Goal: Entertainment & Leisure: Consume media (video, audio)

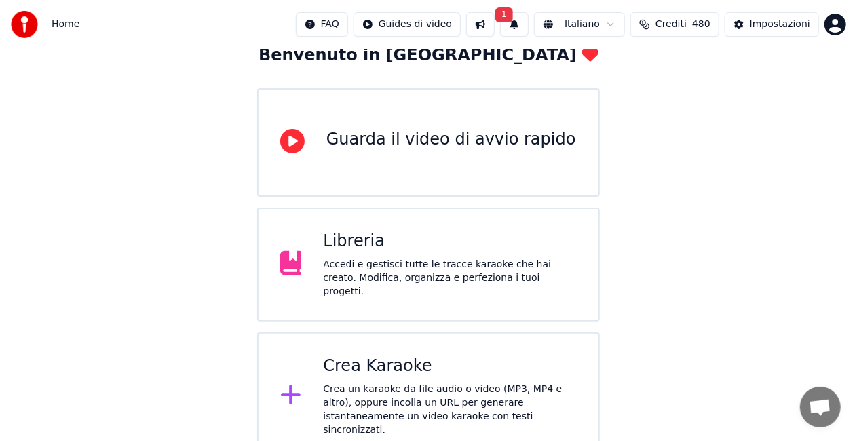
scroll to position [85, 0]
click at [457, 280] on div "Accedi e gestisci tutte le tracce karaoke che hai creato. Modifica, organizza e…" at bounding box center [450, 279] width 254 height 41
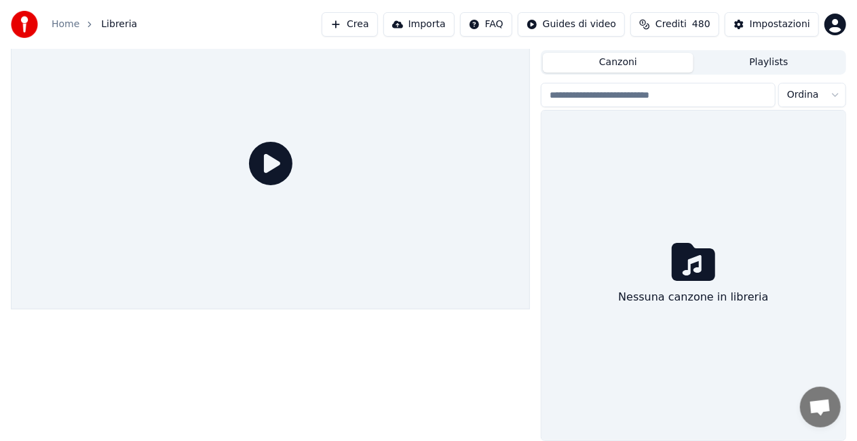
scroll to position [31, 0]
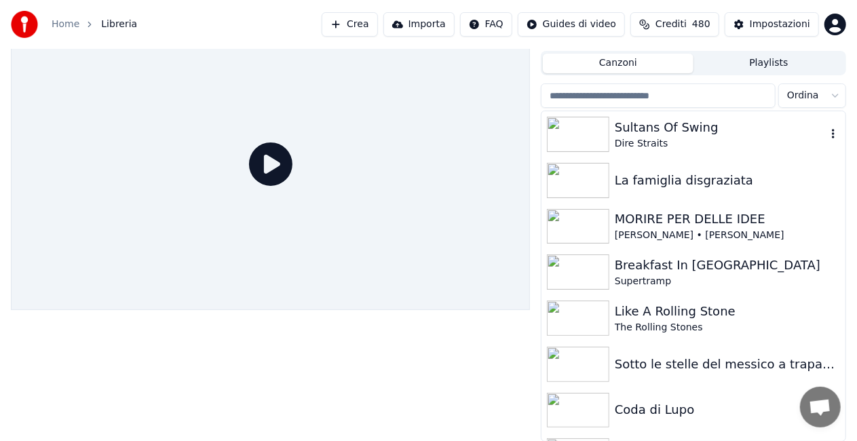
click at [603, 139] on img at bounding box center [578, 134] width 62 height 35
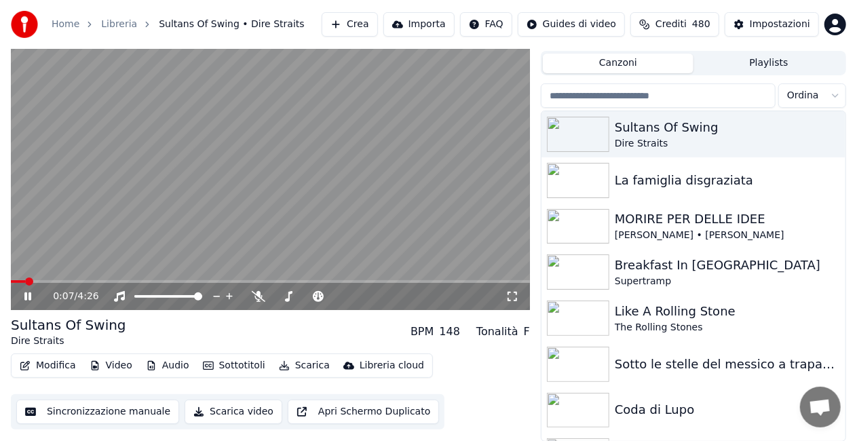
click at [511, 296] on icon at bounding box center [513, 296] width 14 height 11
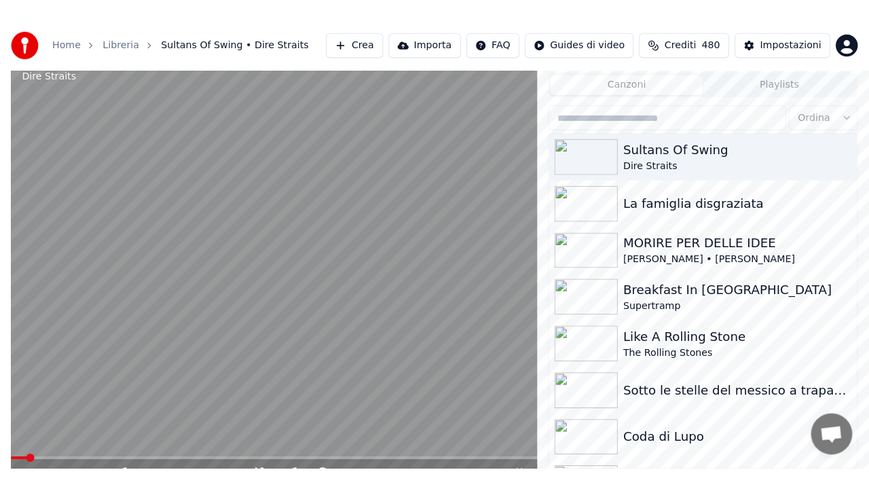
scroll to position [19, 0]
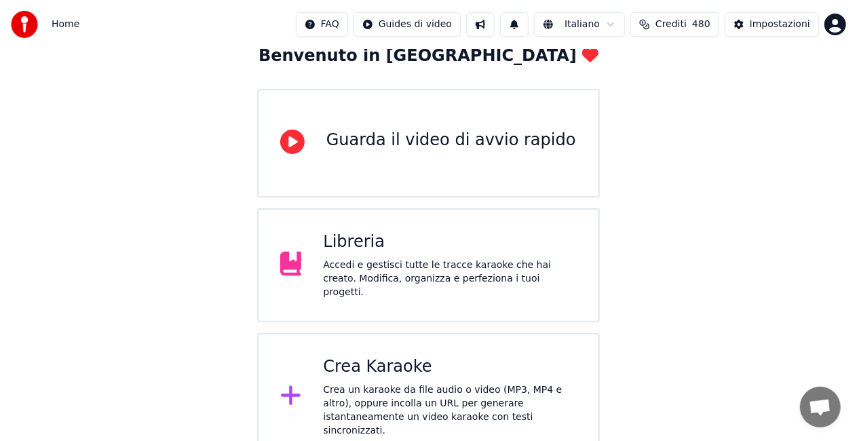
scroll to position [86, 0]
click at [425, 269] on div "Accedi e gestisci tutte le tracce karaoke che hai creato. Modifica, organizza e…" at bounding box center [450, 278] width 254 height 41
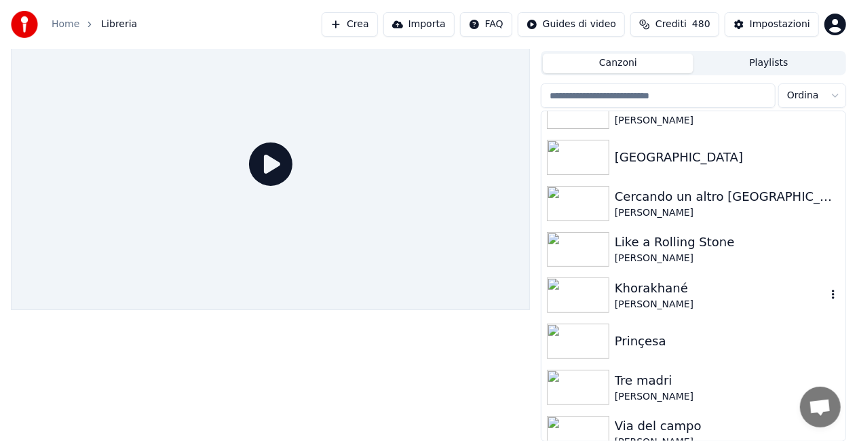
scroll to position [1455, 0]
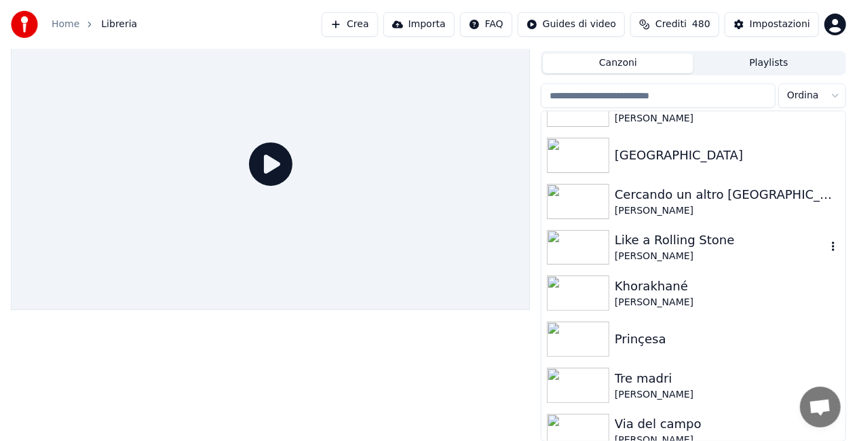
click at [596, 242] on img at bounding box center [578, 247] width 62 height 35
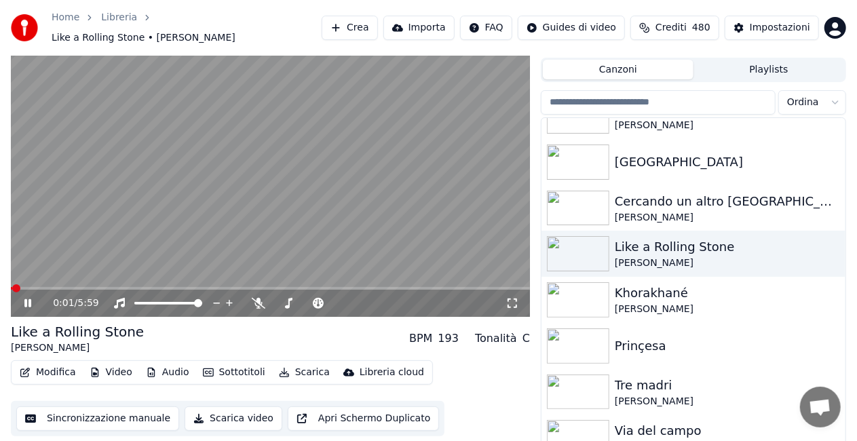
click at [510, 298] on icon at bounding box center [513, 303] width 14 height 11
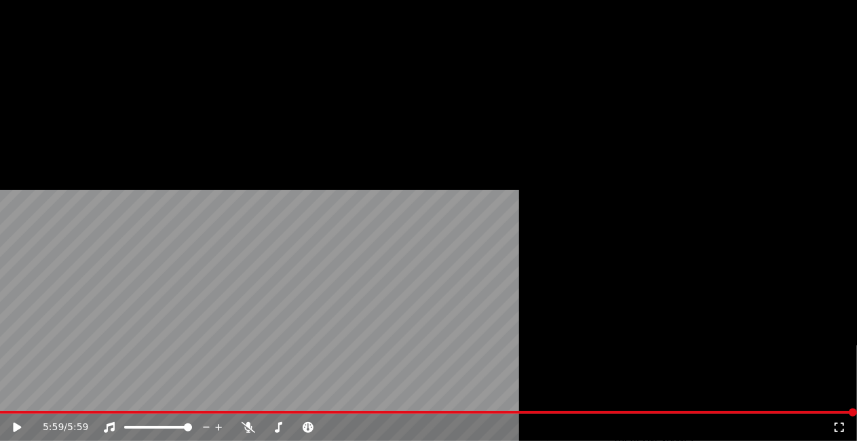
scroll to position [1821, 0]
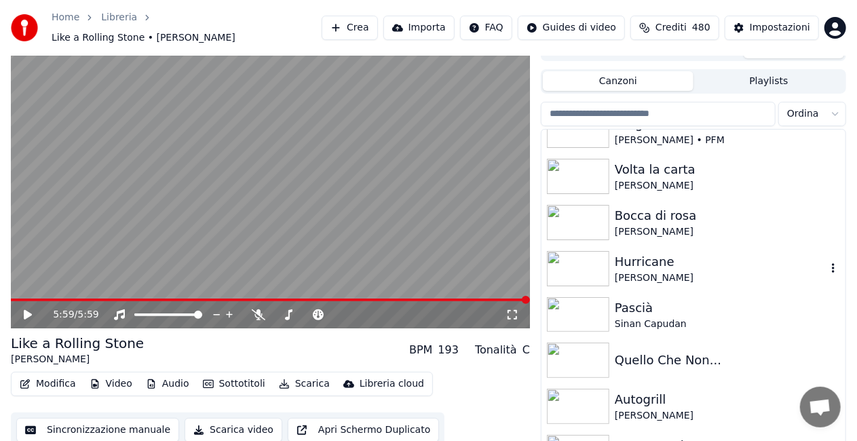
click at [578, 265] on img at bounding box center [578, 268] width 62 height 35
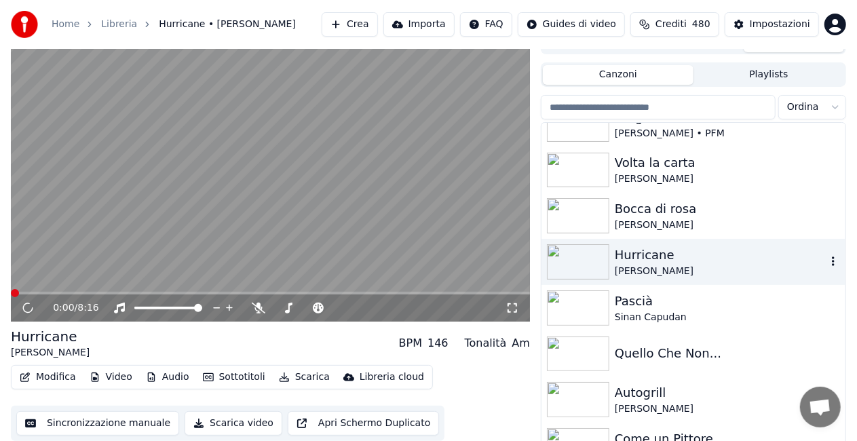
click at [578, 265] on img at bounding box center [578, 261] width 62 height 35
click at [514, 307] on icon at bounding box center [513, 308] width 14 height 11
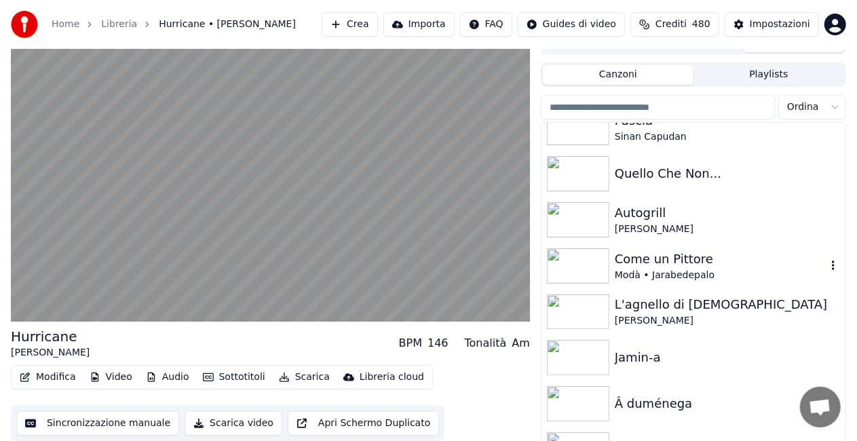
scroll to position [2002, 0]
click at [584, 258] on img at bounding box center [578, 265] width 62 height 35
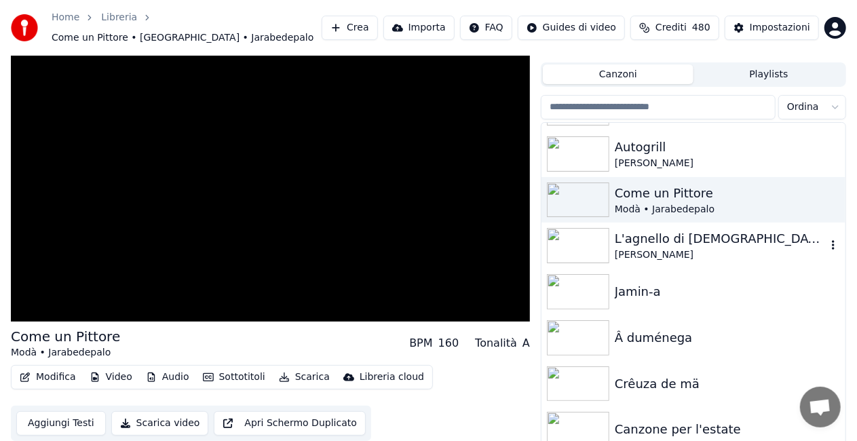
scroll to position [37, 0]
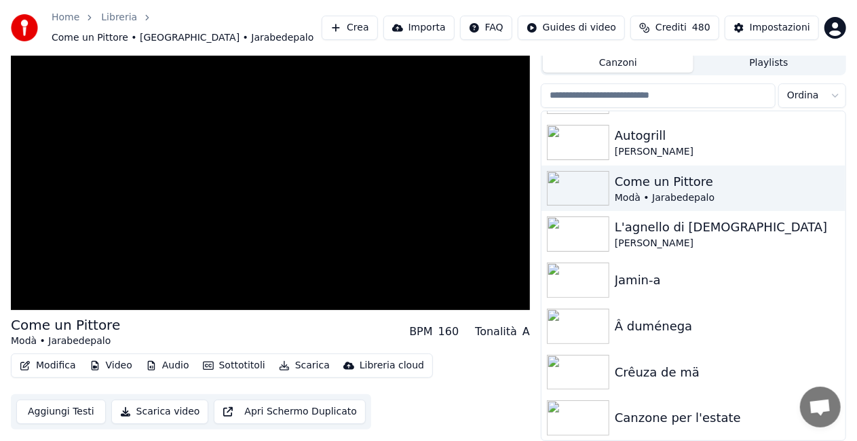
click at [592, 414] on img at bounding box center [578, 417] width 62 height 35
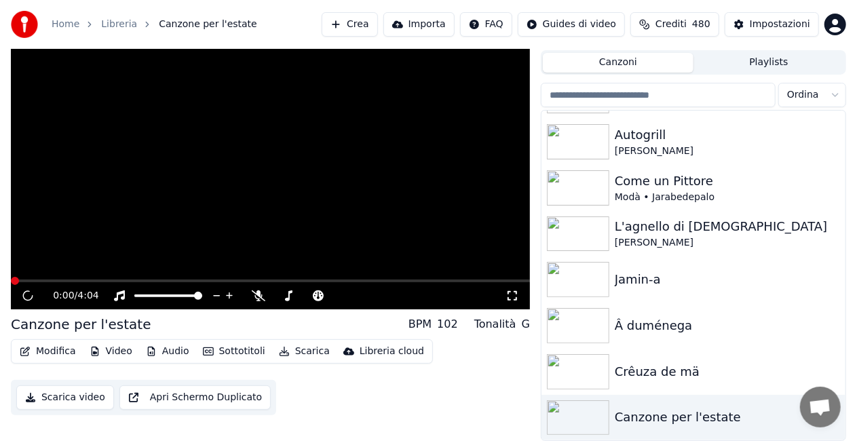
scroll to position [31, 0]
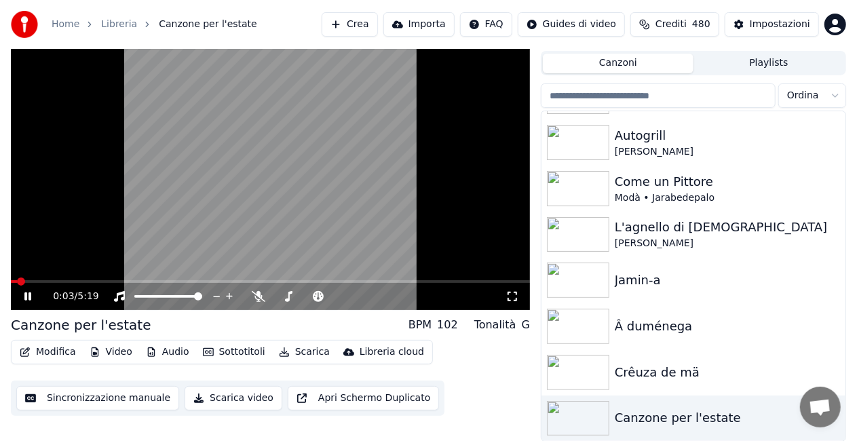
click at [514, 301] on icon at bounding box center [513, 297] width 10 height 10
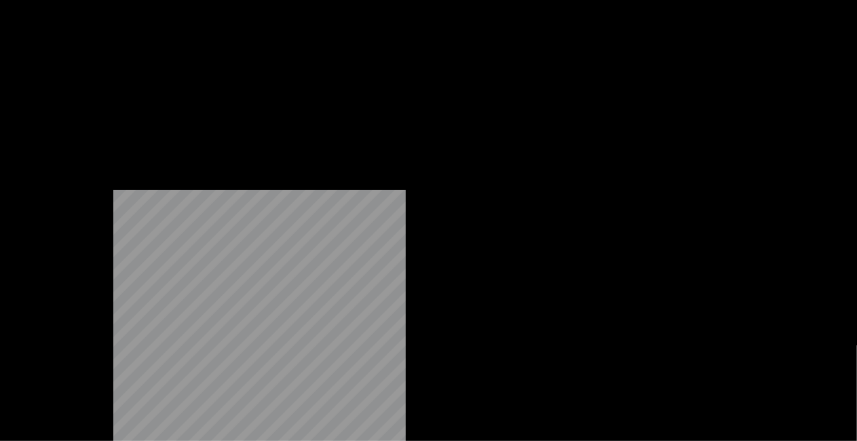
scroll to position [2037, 0]
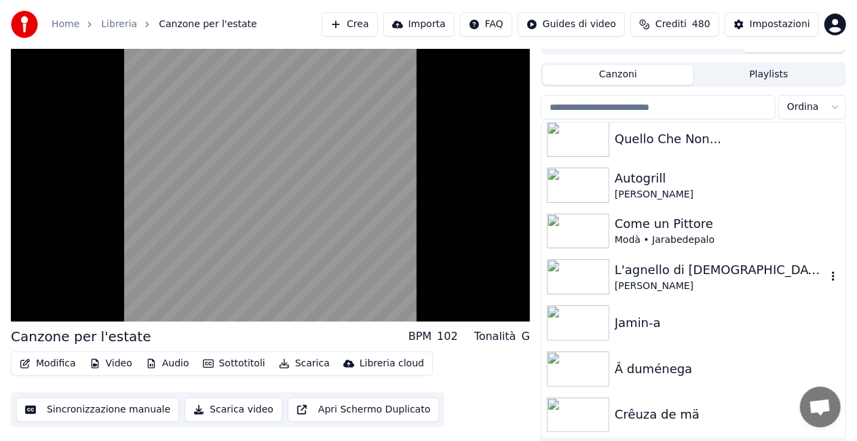
click at [578, 265] on img at bounding box center [578, 276] width 62 height 35
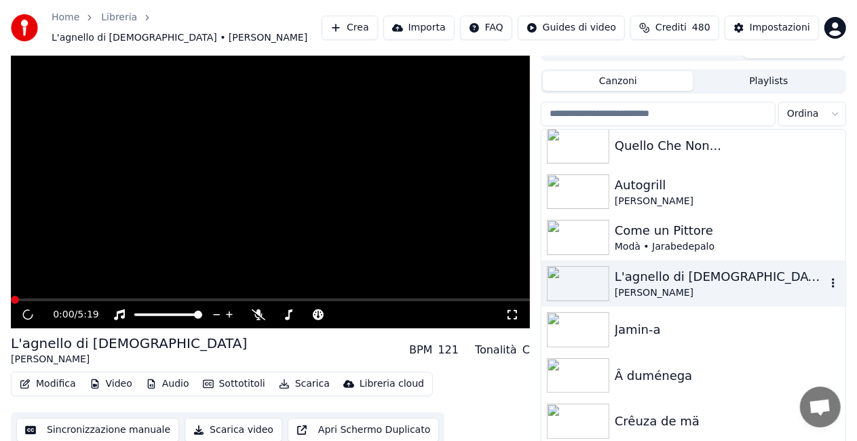
scroll to position [26, 0]
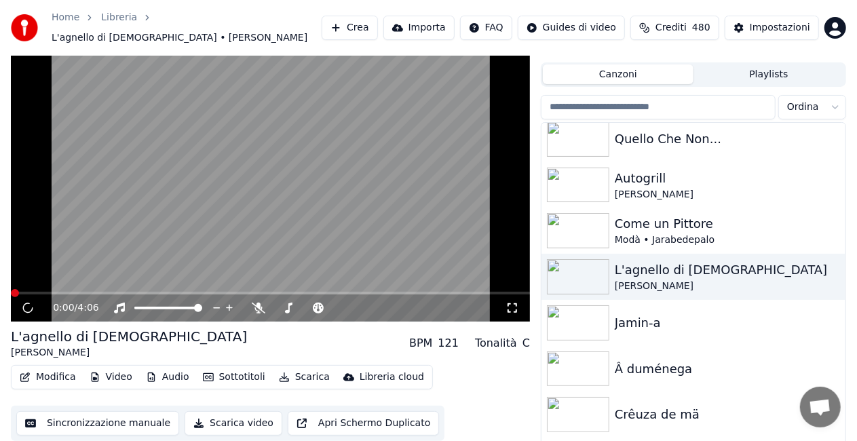
click at [513, 308] on icon at bounding box center [513, 308] width 14 height 11
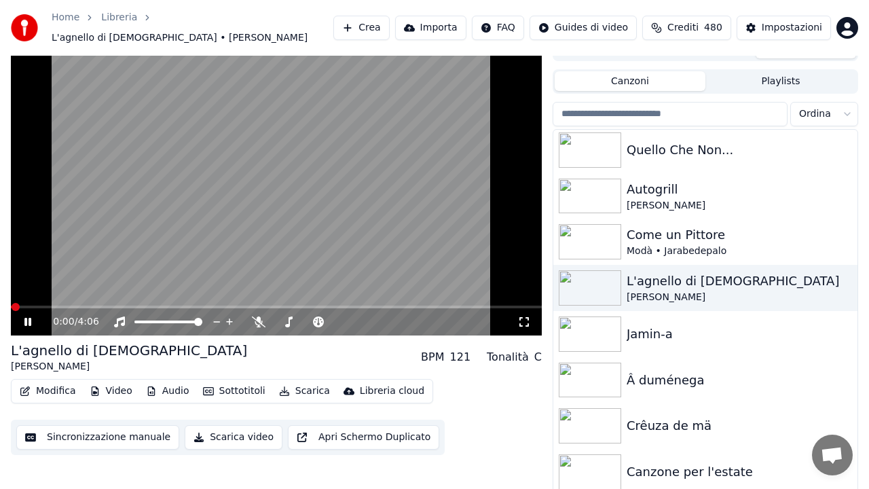
scroll to position [2033, 0]
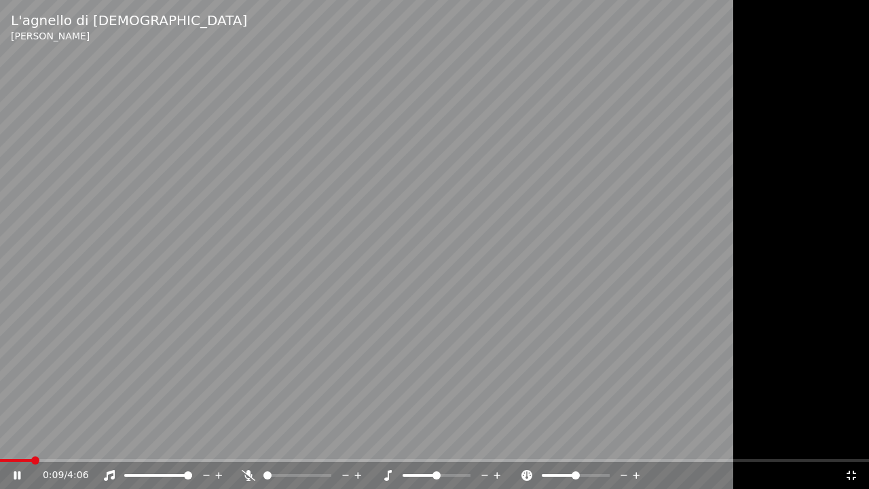
click at [31, 440] on span at bounding box center [16, 460] width 32 height 3
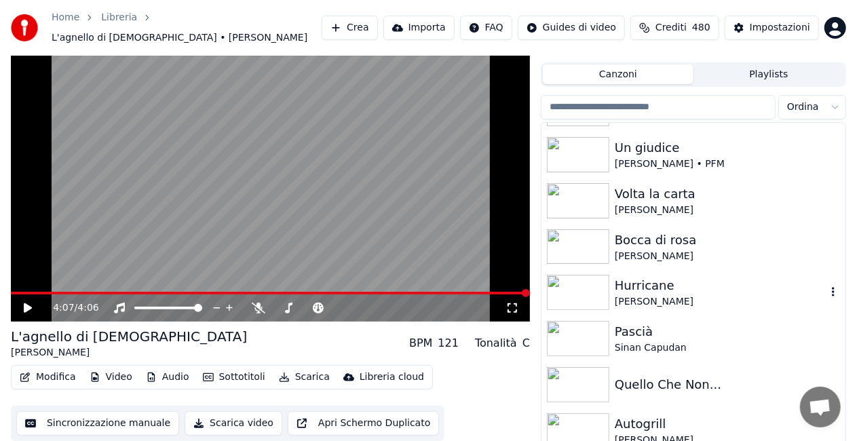
scroll to position [1789, 0]
click at [584, 240] on img at bounding box center [578, 247] width 62 height 35
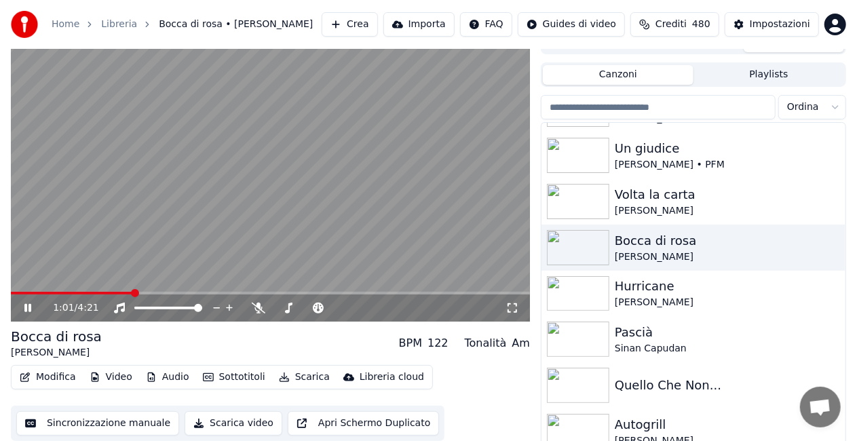
click at [515, 309] on icon at bounding box center [513, 308] width 14 height 11
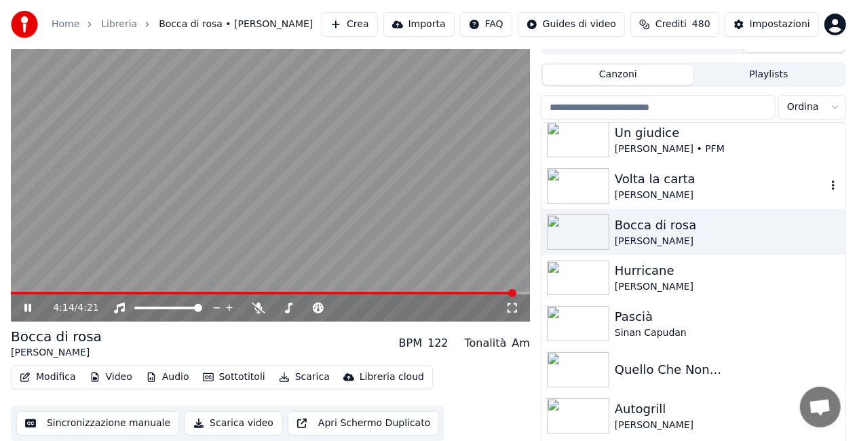
click at [586, 179] on img at bounding box center [578, 185] width 62 height 35
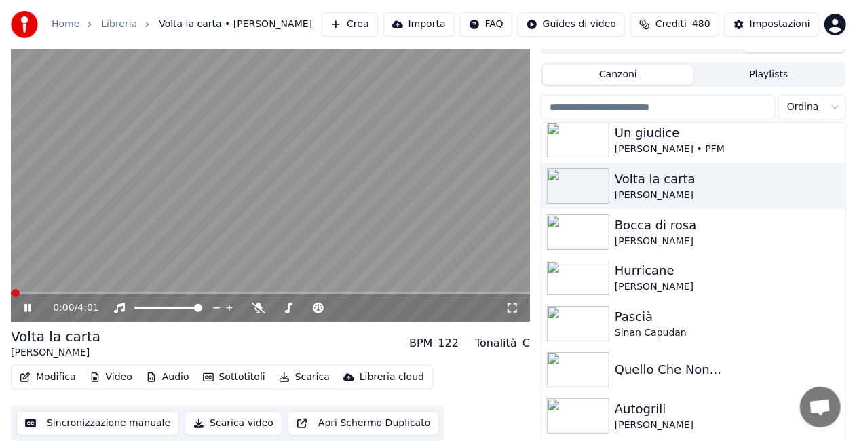
click at [516, 314] on icon at bounding box center [513, 308] width 14 height 11
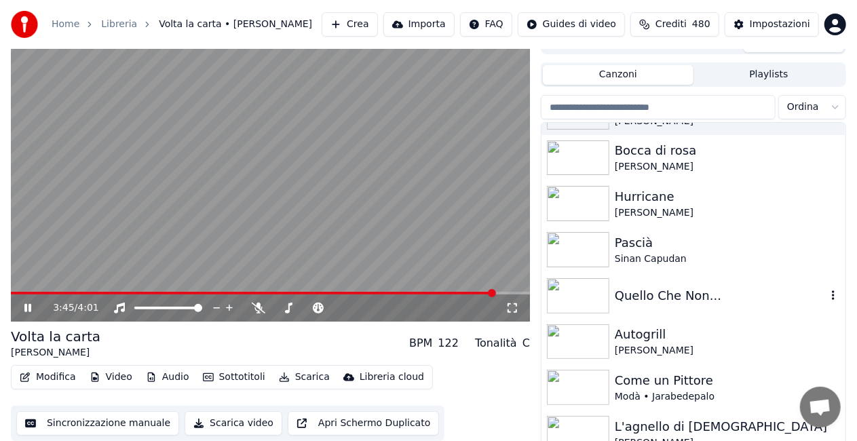
scroll to position [1881, 0]
click at [585, 290] on img at bounding box center [578, 294] width 62 height 35
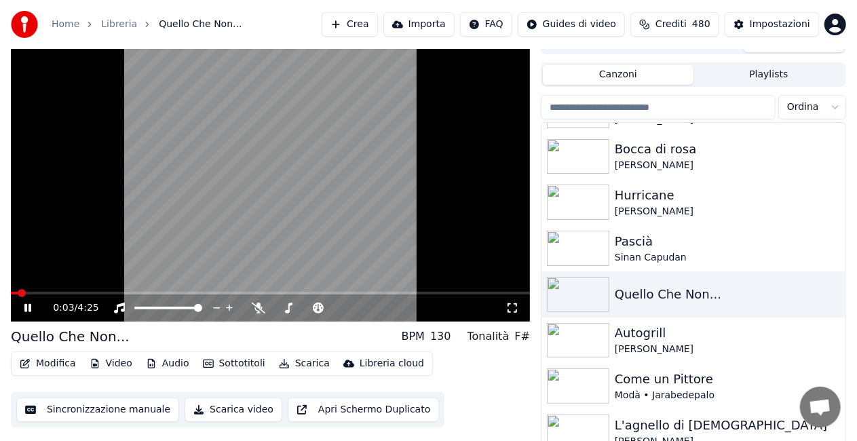
click at [513, 311] on icon at bounding box center [513, 308] width 14 height 11
